Goal: Navigation & Orientation: Go to known website

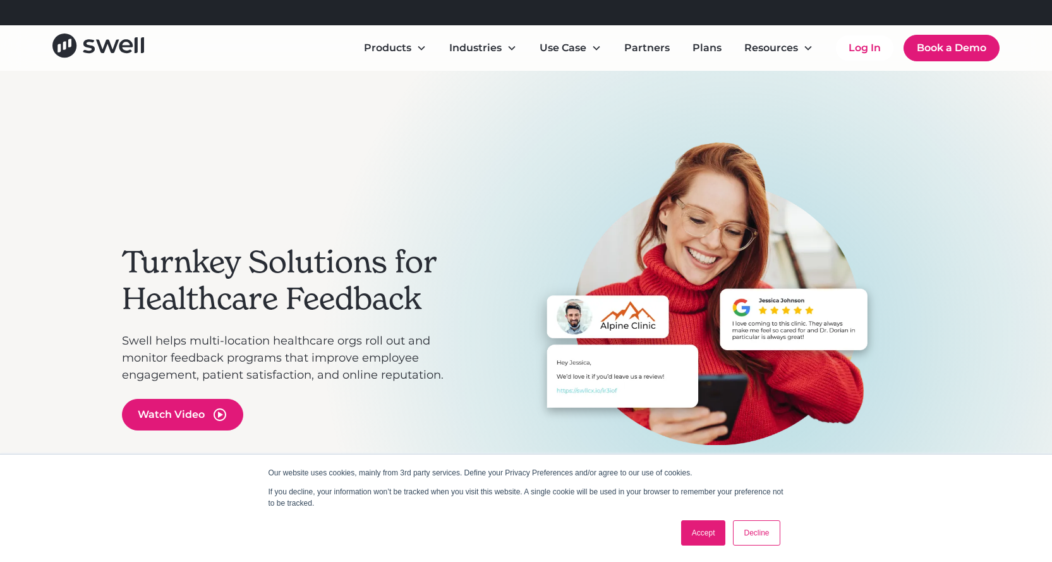
click at [693, 530] on link "Accept" at bounding box center [703, 532] width 45 height 25
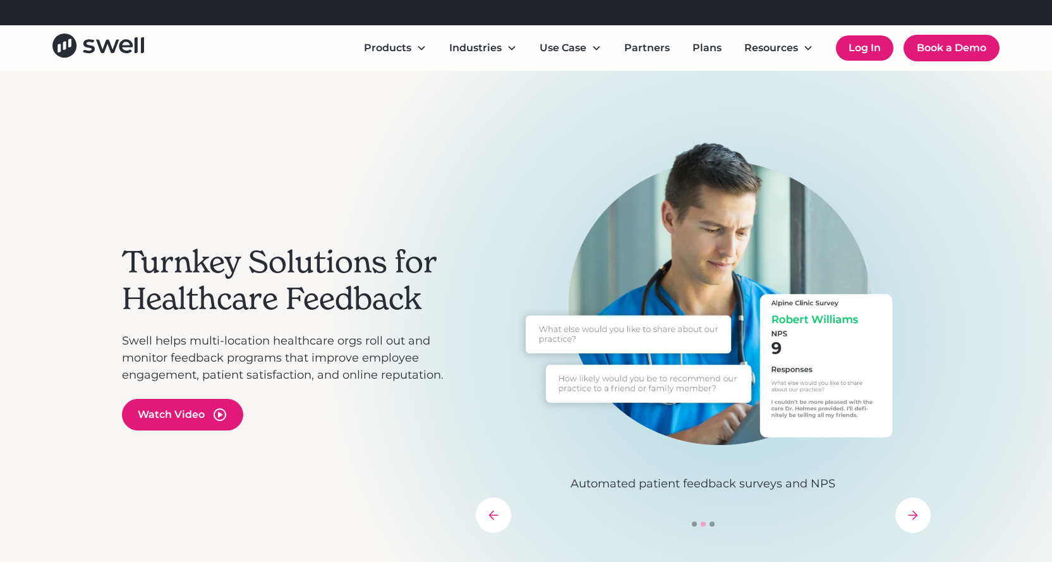
click at [871, 49] on link "Log In" at bounding box center [865, 47] width 58 height 25
click at [861, 47] on link "Log In" at bounding box center [865, 47] width 58 height 25
click at [874, 49] on link "Log In" at bounding box center [865, 47] width 58 height 25
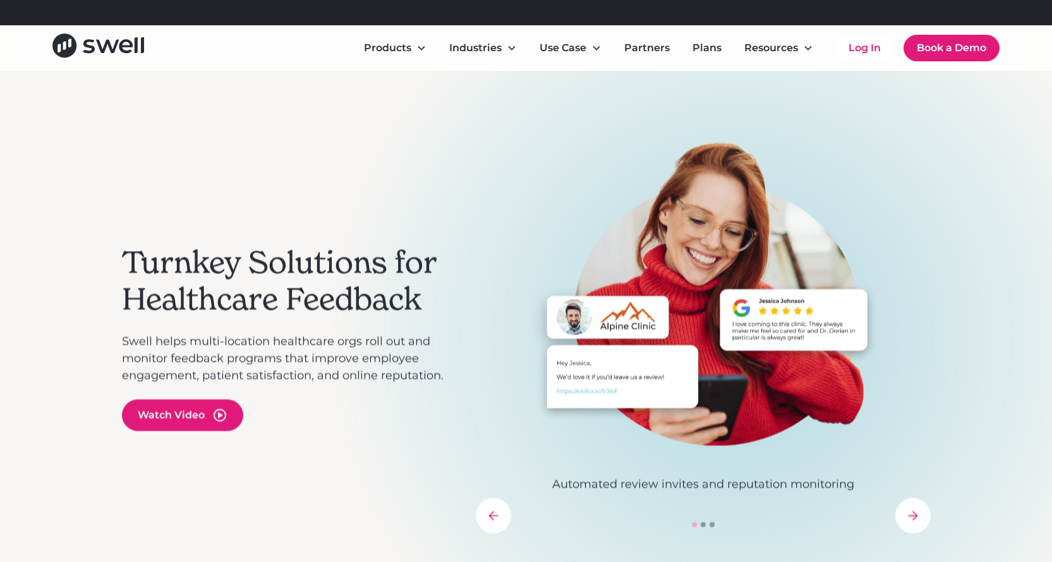
scroll to position [1, 0]
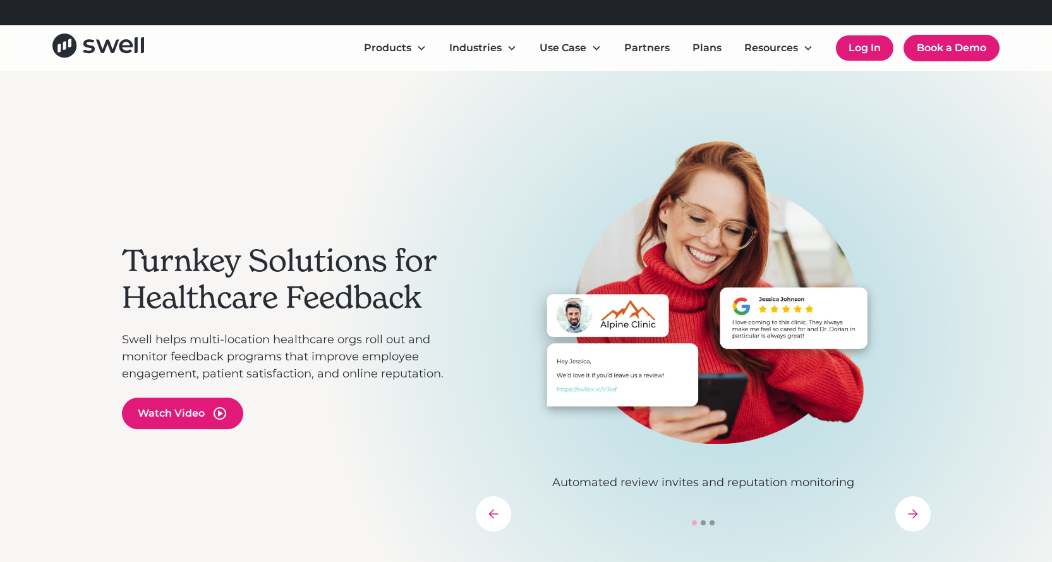
click at [856, 52] on link "Log In" at bounding box center [865, 47] width 58 height 25
